Goal: Transaction & Acquisition: Book appointment/travel/reservation

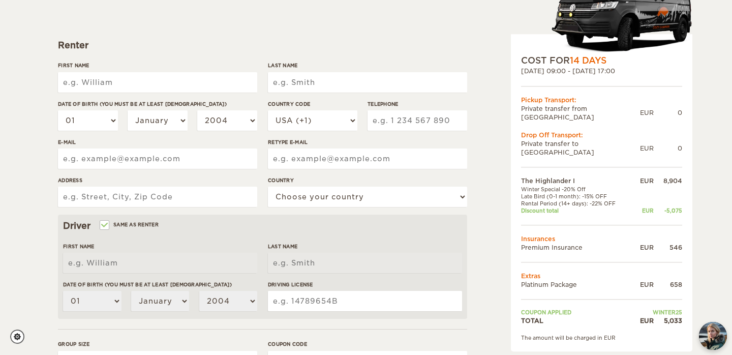
scroll to position [119, 0]
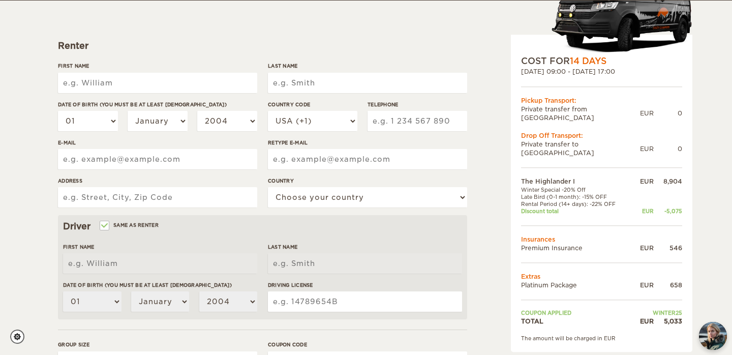
click at [548, 281] on td "Platinum Package" at bounding box center [576, 285] width 111 height 9
click at [544, 281] on td "Platinum Package" at bounding box center [576, 285] width 111 height 9
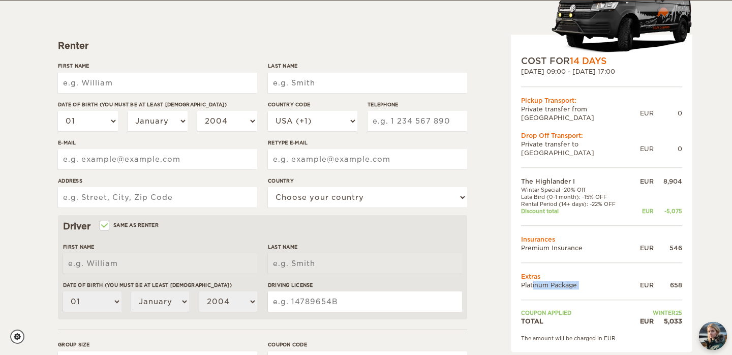
click at [544, 281] on td "Platinum Package" at bounding box center [576, 285] width 111 height 9
click at [546, 244] on td "Premium Insurance" at bounding box center [576, 248] width 111 height 9
click at [533, 290] on td at bounding box center [601, 300] width 161 height 20
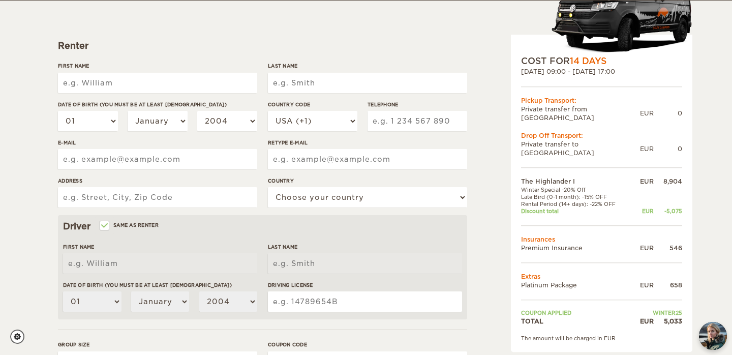
click at [533, 252] on td at bounding box center [601, 262] width 161 height 20
drag, startPoint x: 533, startPoint y: 283, endPoint x: 533, endPoint y: 223, distance: 59.5
click at [533, 290] on td at bounding box center [601, 300] width 161 height 20
click at [533, 235] on td "Insurances" at bounding box center [601, 239] width 161 height 9
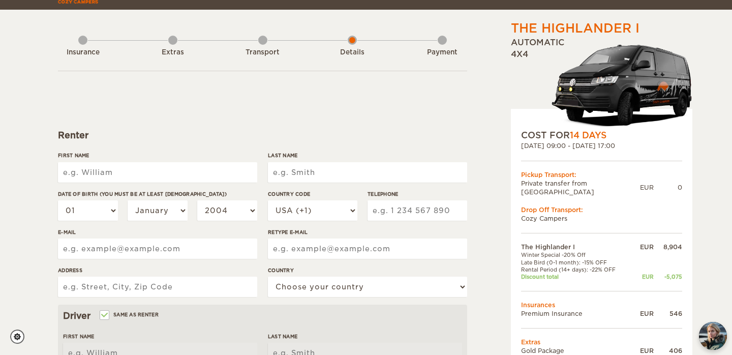
scroll to position [39, 0]
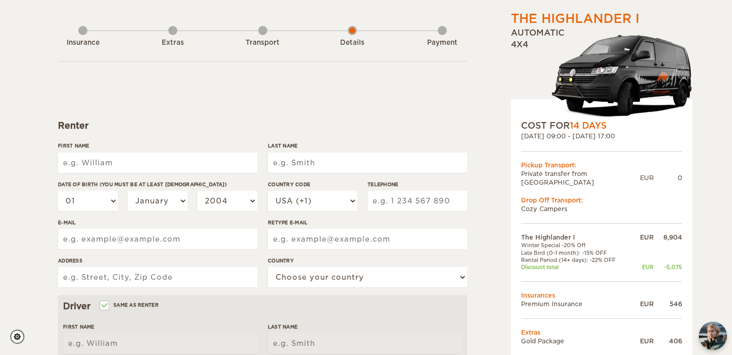
click at [585, 129] on span "14 Days" at bounding box center [588, 126] width 37 height 10
click at [575, 128] on span "14 Days" at bounding box center [588, 126] width 37 height 10
click at [582, 128] on span "14 Days" at bounding box center [588, 126] width 37 height 10
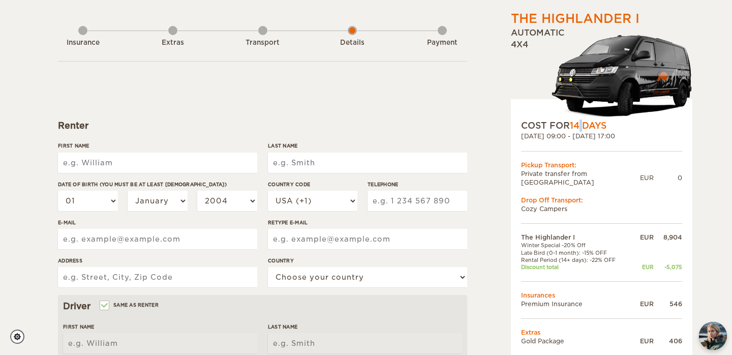
click at [582, 128] on span "14 Days" at bounding box center [588, 126] width 37 height 10
click at [579, 128] on span "14 Days" at bounding box center [588, 126] width 37 height 10
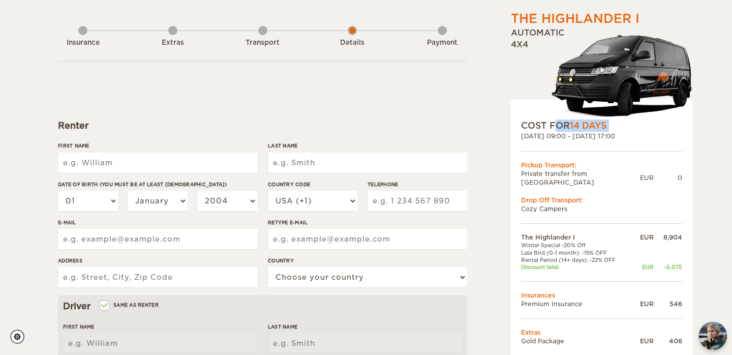
click at [579, 128] on span "14 Days" at bounding box center [588, 126] width 37 height 10
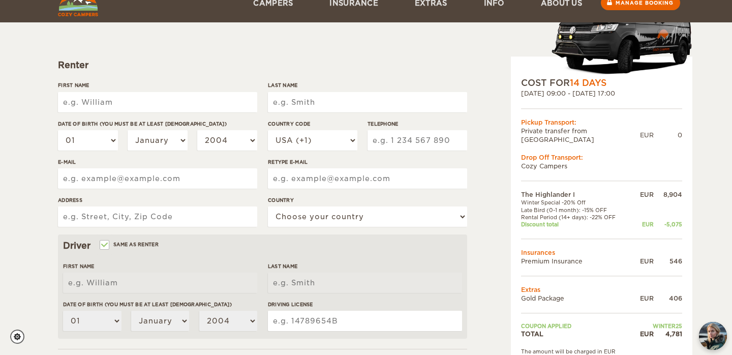
scroll to position [122, 0]
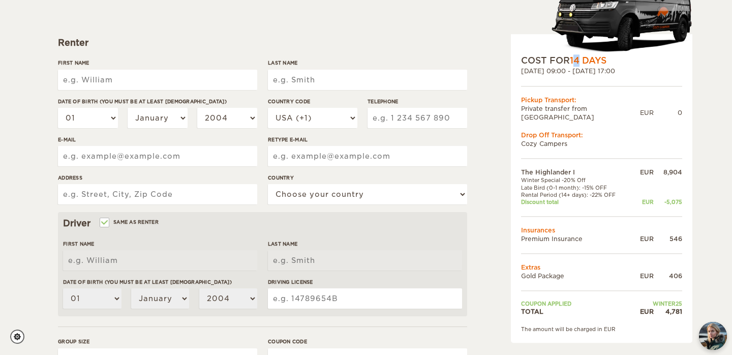
click at [582, 59] on span "14 Days" at bounding box center [588, 60] width 37 height 10
click at [581, 57] on span "14 Days" at bounding box center [588, 60] width 37 height 10
click at [579, 57] on span "14 Days" at bounding box center [588, 60] width 37 height 10
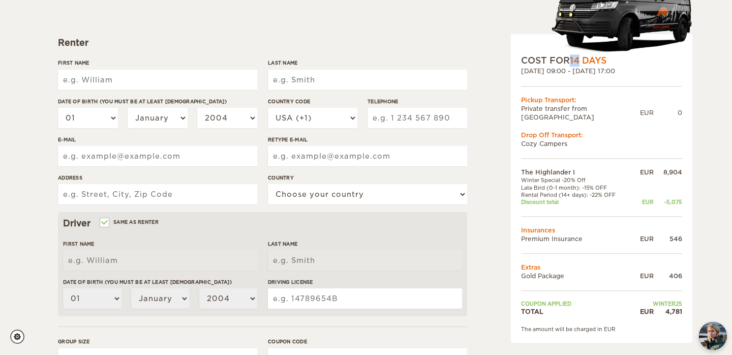
click at [579, 57] on span "14 Days" at bounding box center [588, 60] width 37 height 10
click at [579, 58] on span "14 Days" at bounding box center [588, 60] width 37 height 10
